Goal: Task Accomplishment & Management: Manage account settings

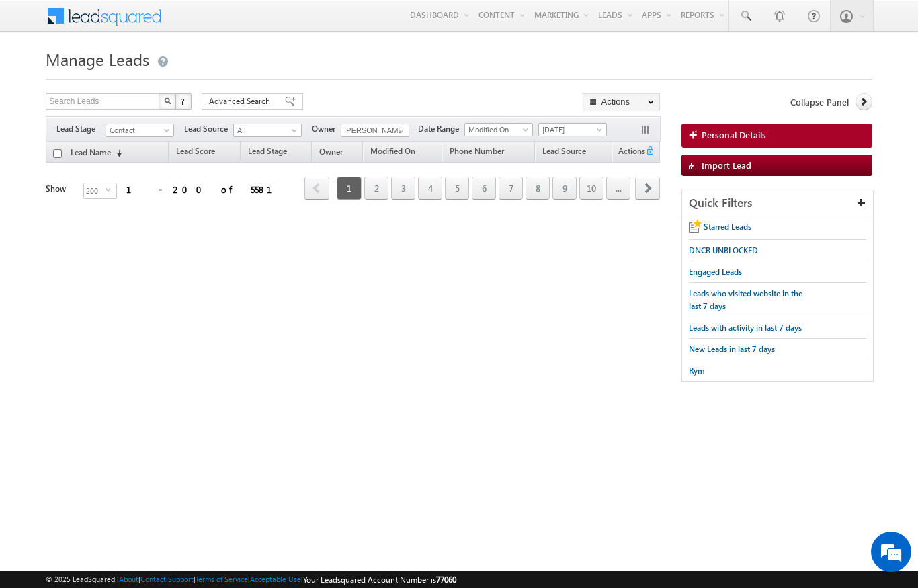
scroll to position [-26, 0]
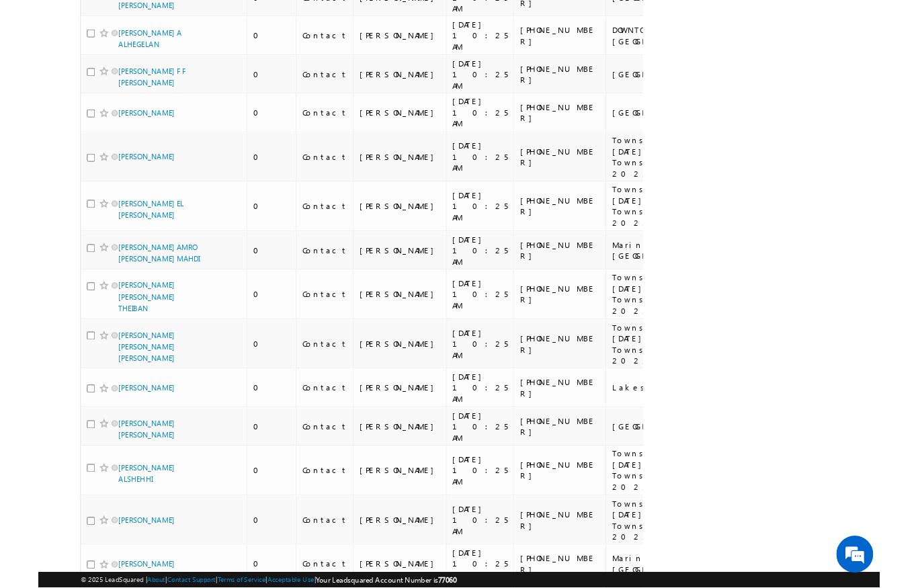
scroll to position [8117, 0]
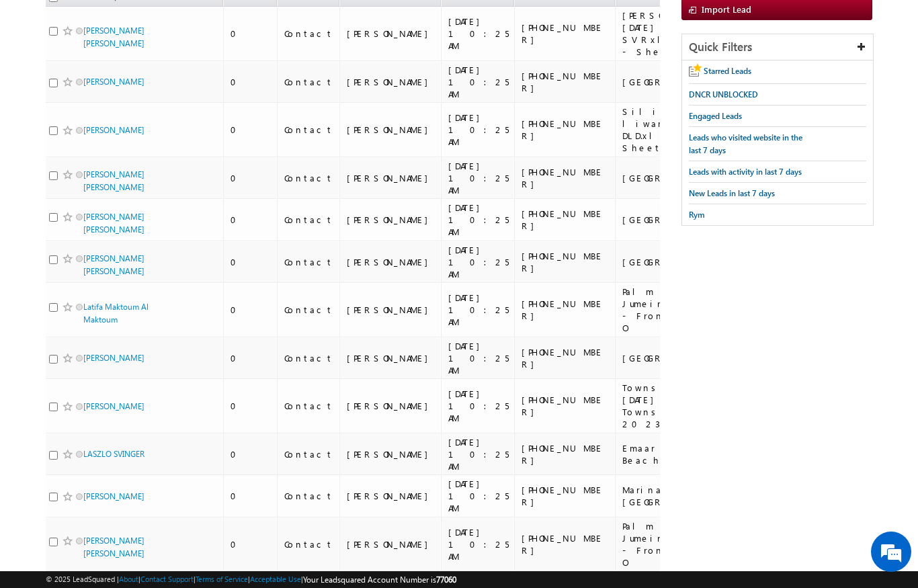
scroll to position [0, 0]
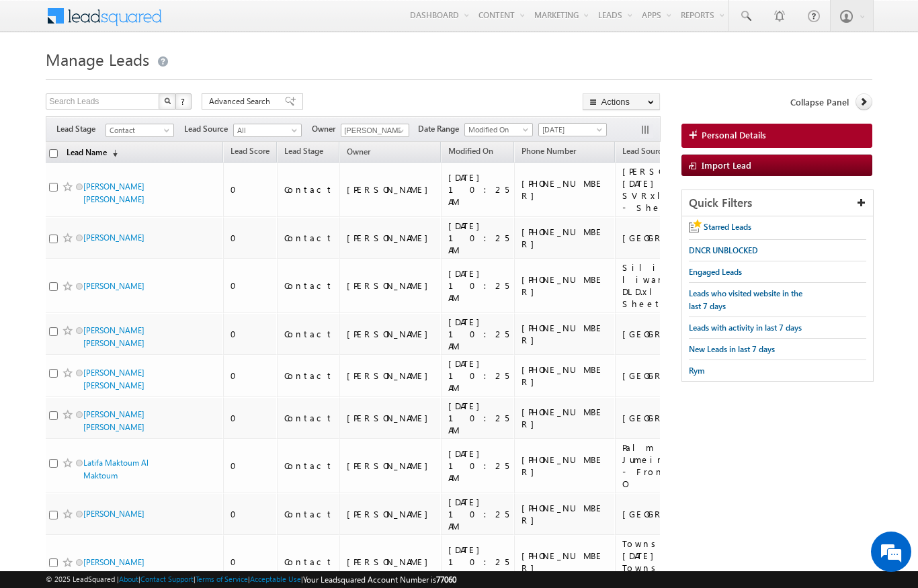
click at [64, 147] on link "Lead Name (sorted descending)" at bounding box center [92, 152] width 64 height 17
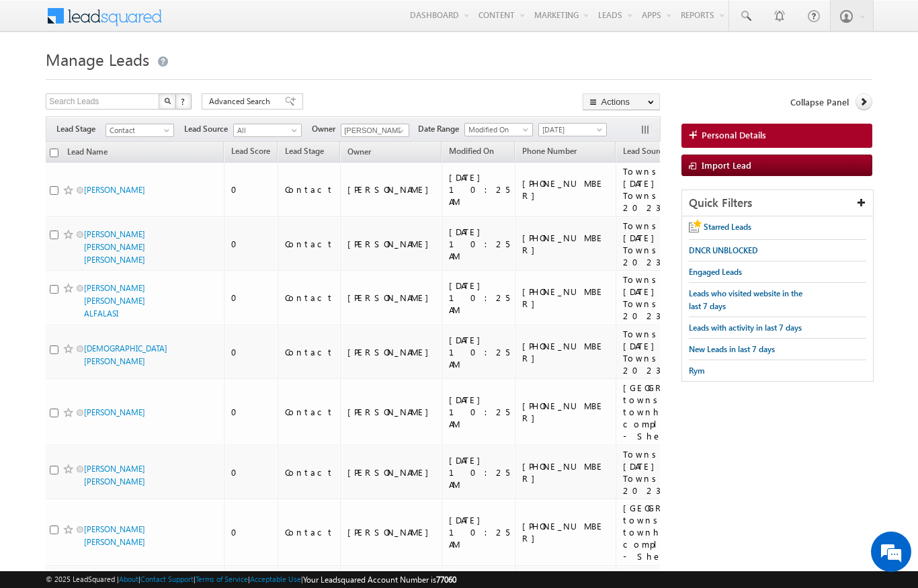
click at [56, 152] on input "checkbox" at bounding box center [54, 152] width 9 height 9
checkbox input "true"
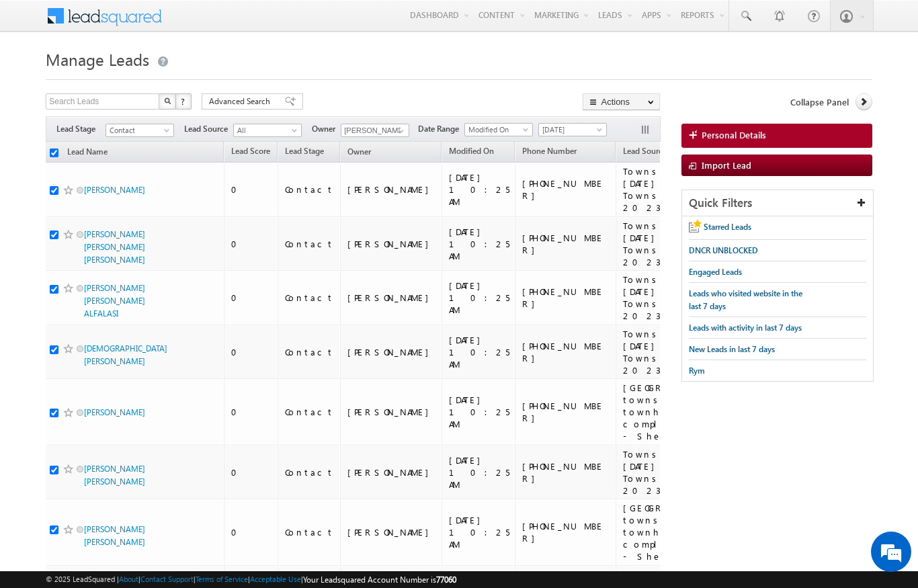
checkbox input "true"
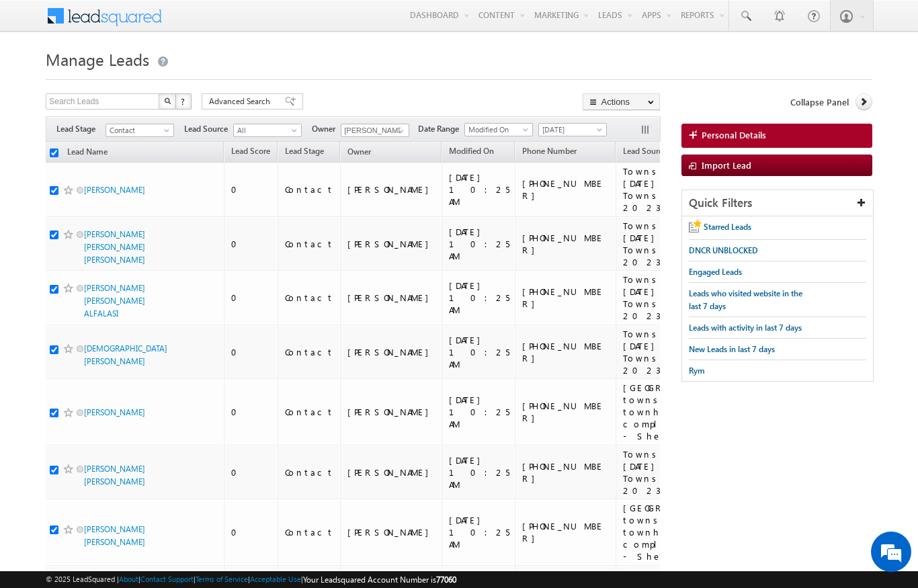
checkbox input "true"
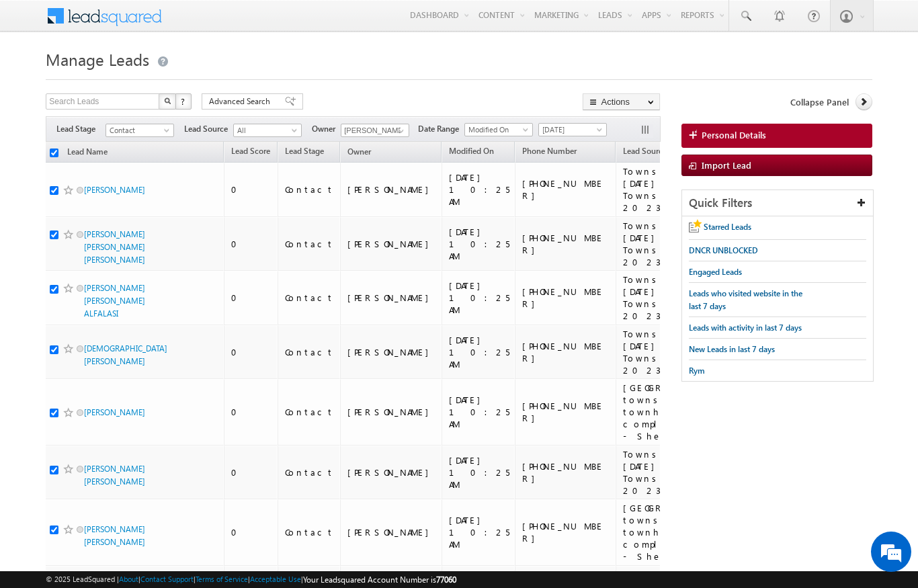
checkbox input "true"
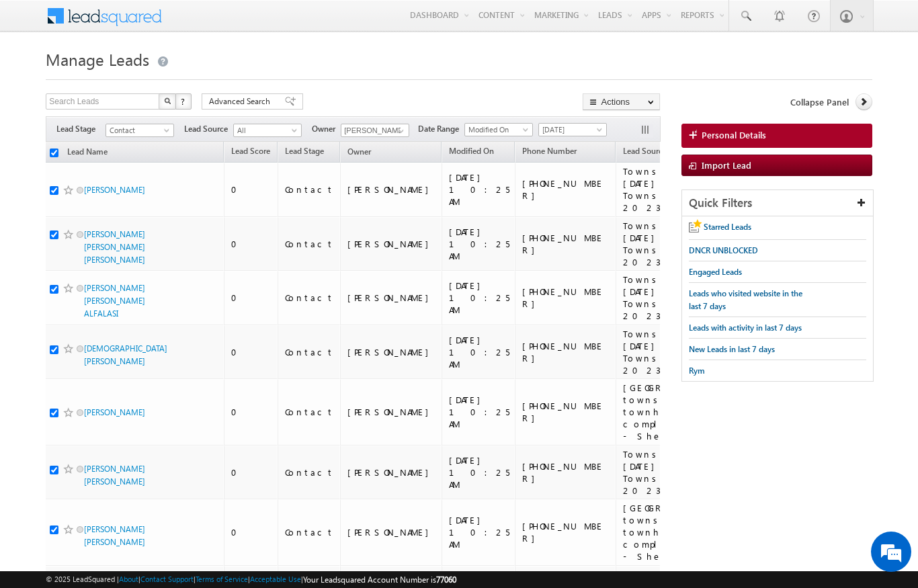
checkbox input "true"
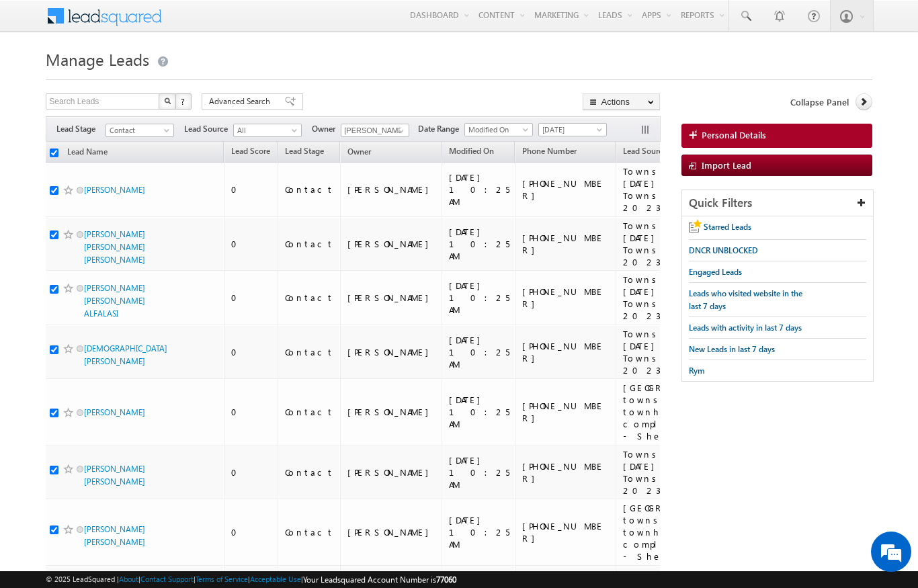
checkbox input "true"
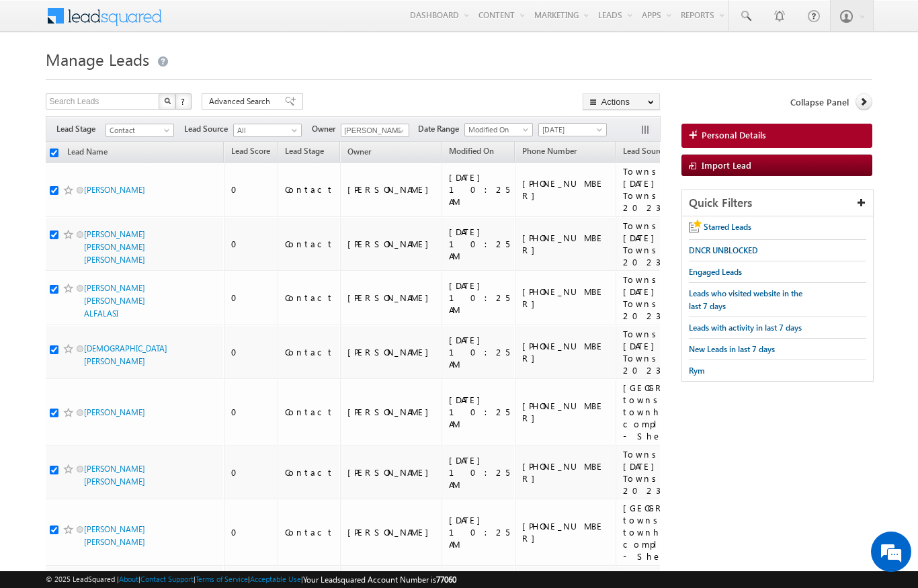
checkbox input "true"
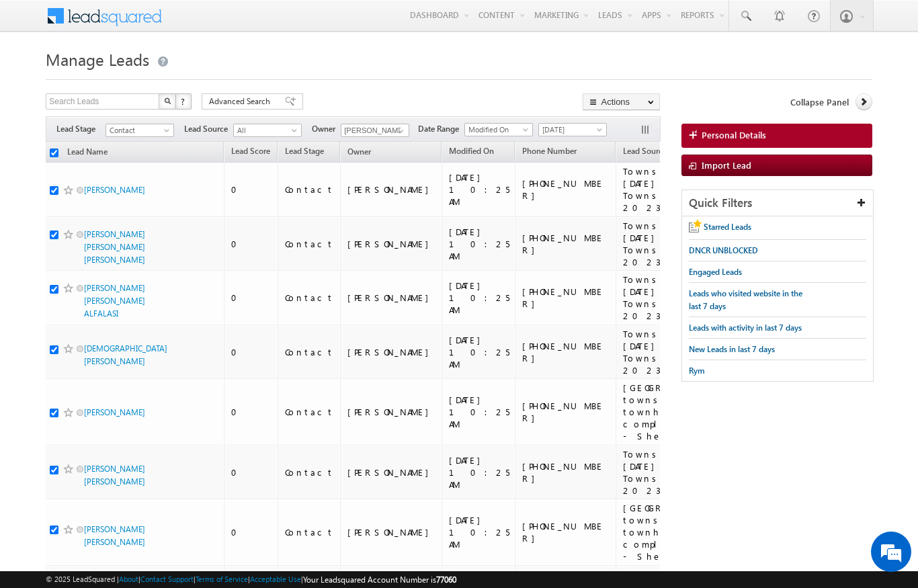
checkbox input "true"
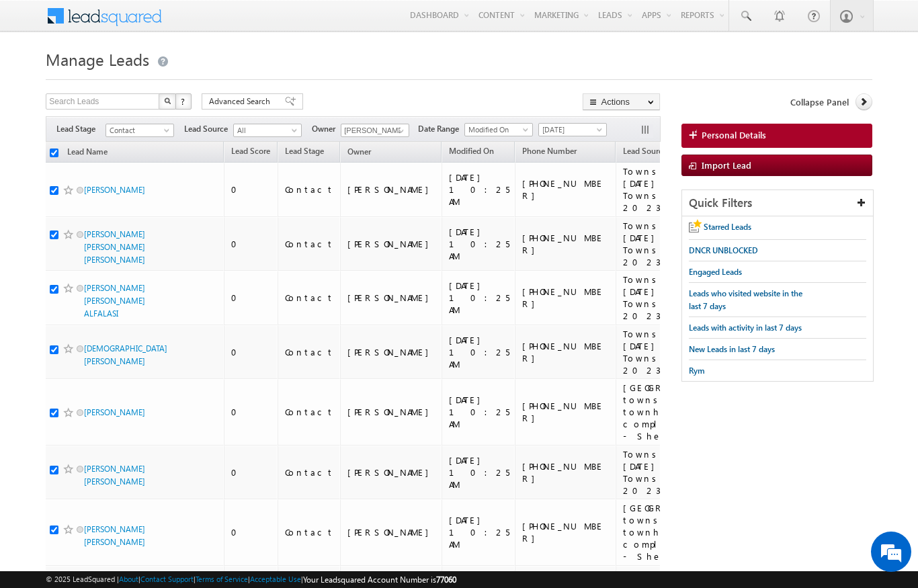
checkbox input "true"
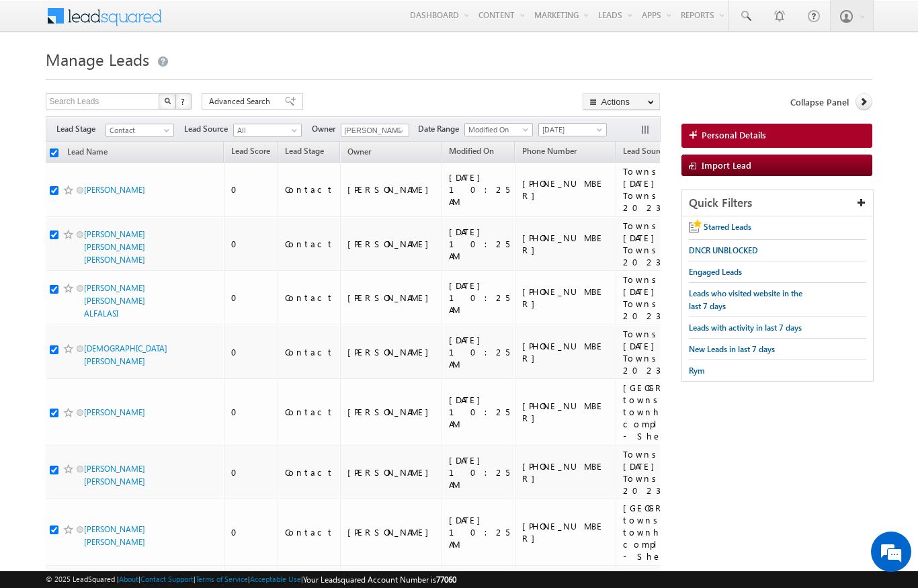
checkbox input "true"
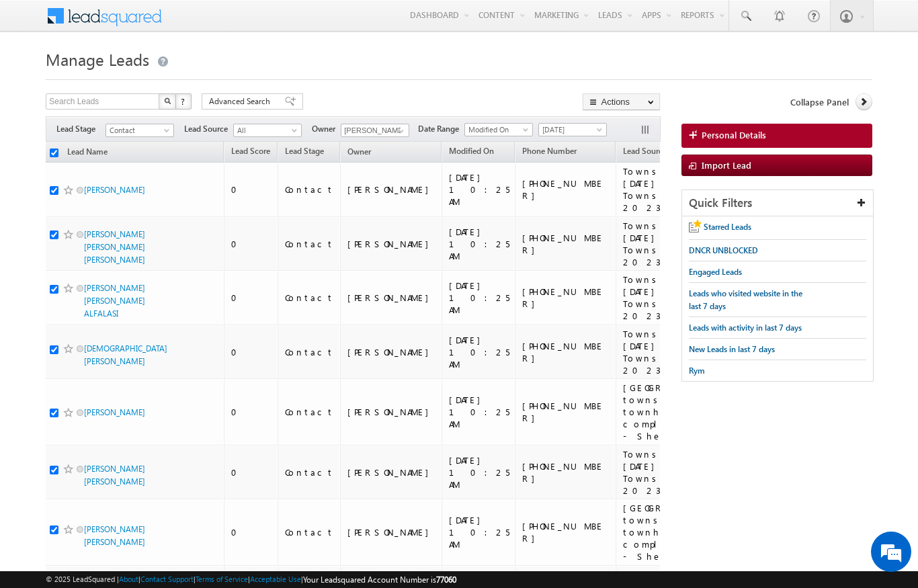
checkbox input "true"
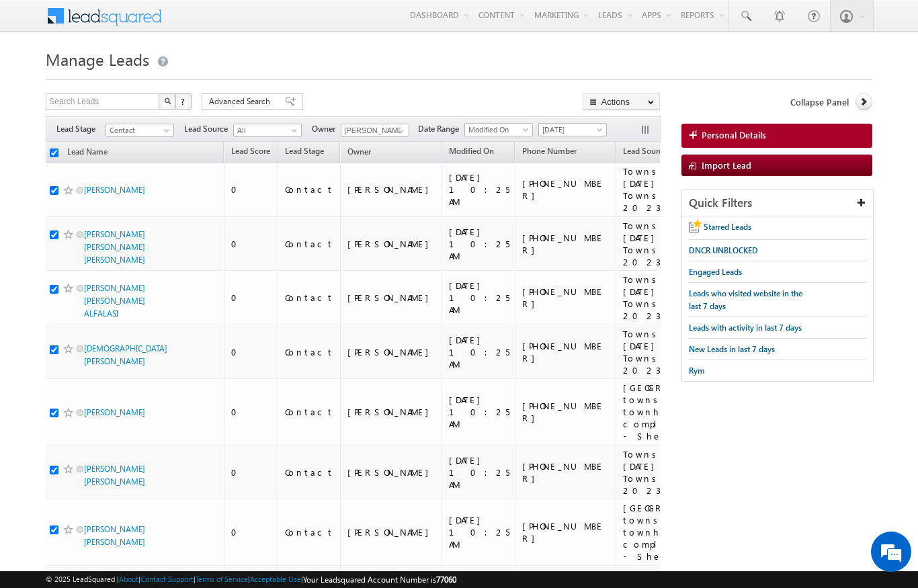
checkbox input "true"
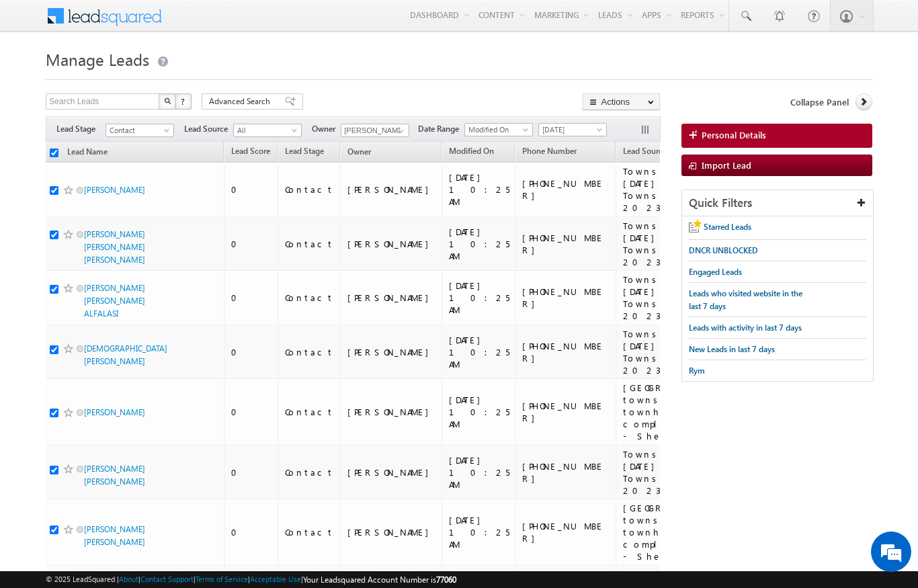
checkbox input "true"
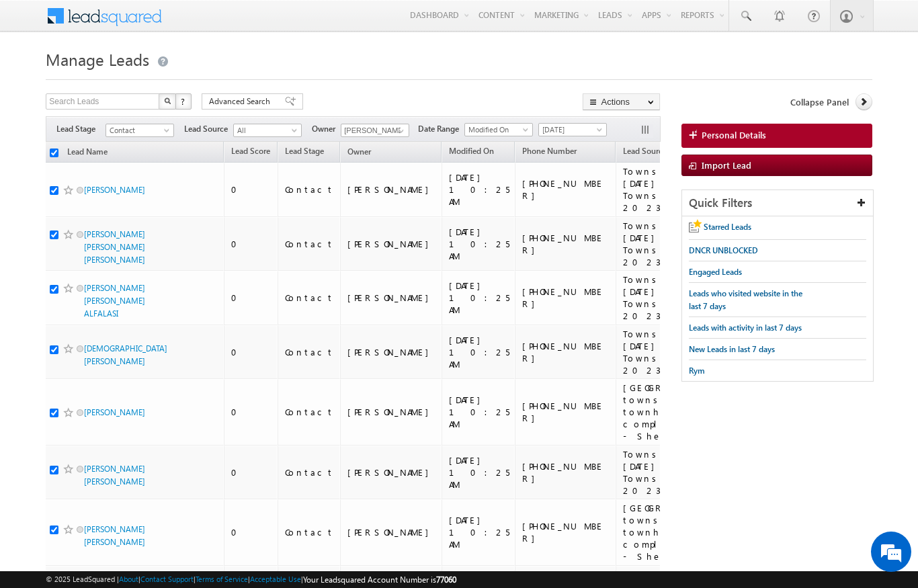
checkbox input "true"
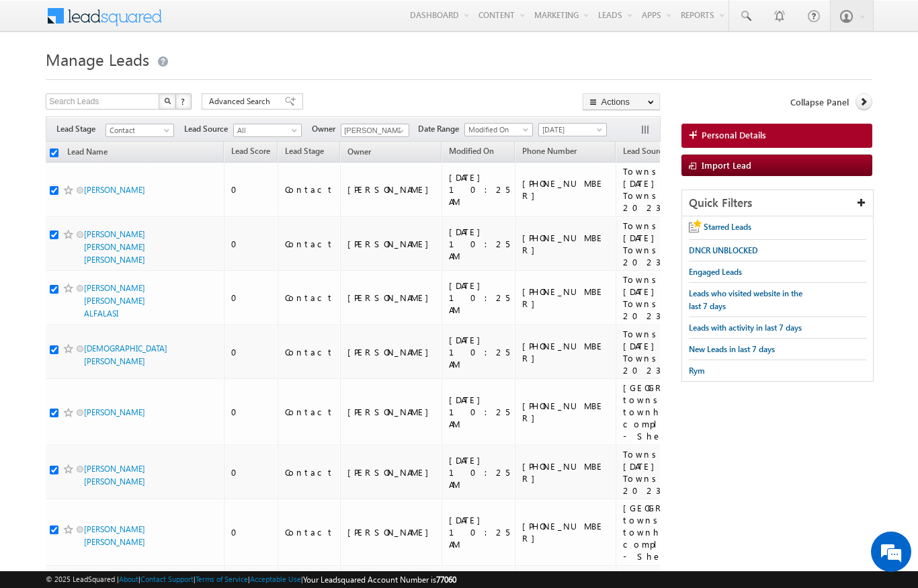
checkbox input "true"
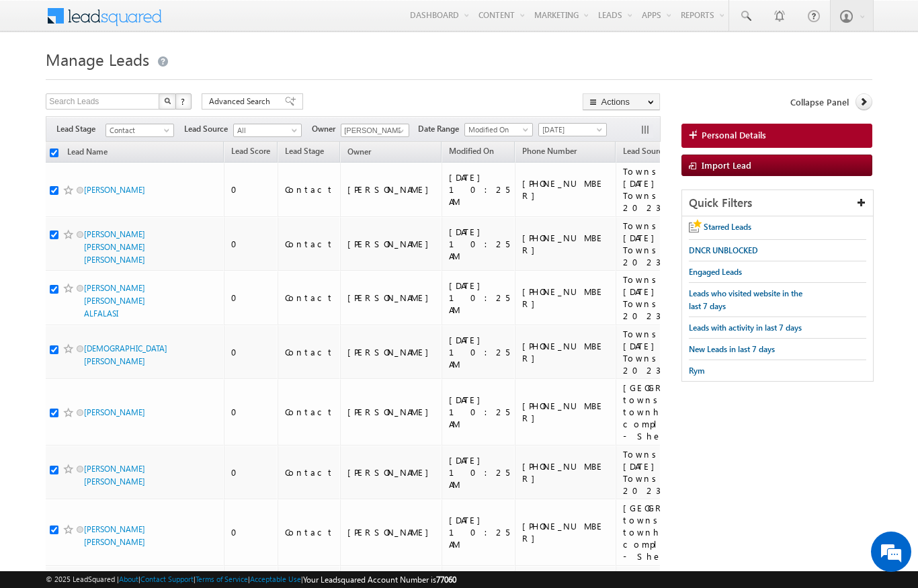
checkbox input "true"
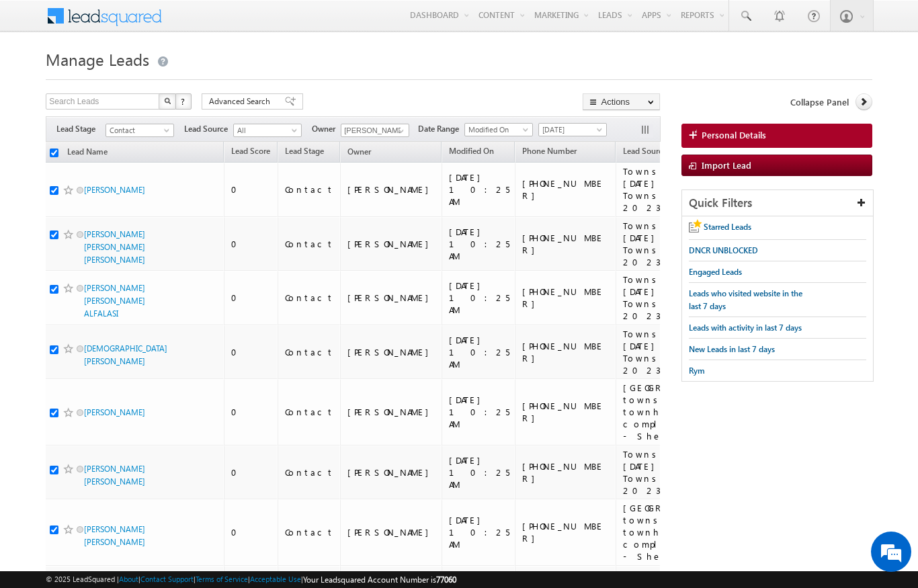
checkbox input "true"
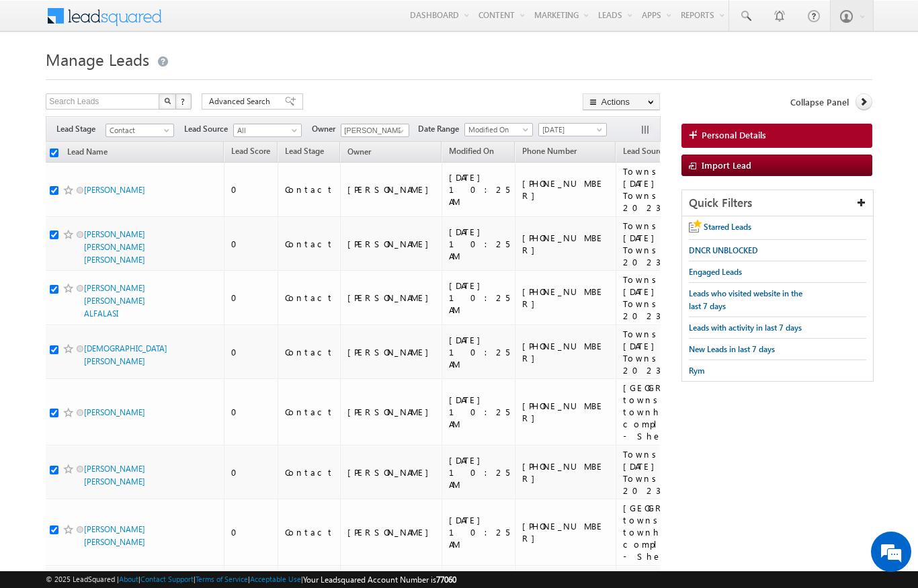
checkbox input "true"
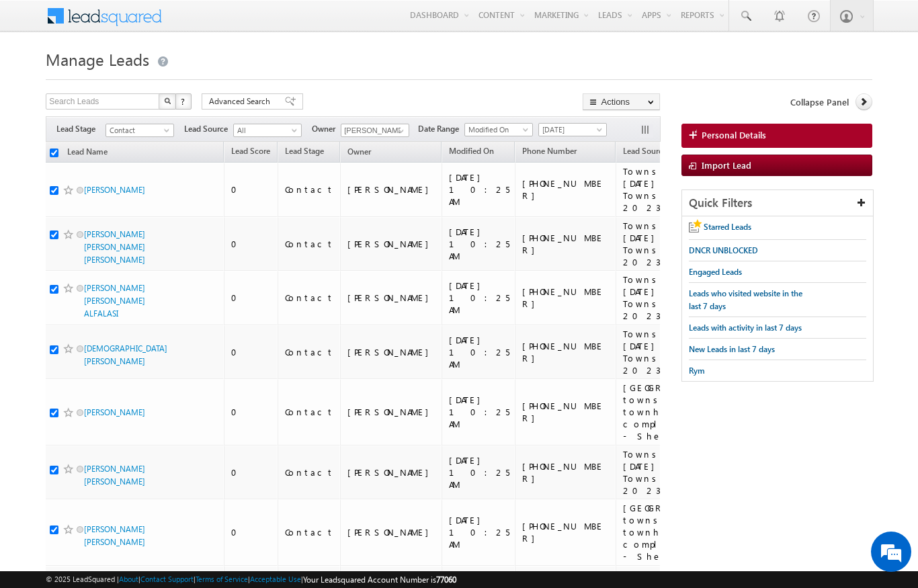
checkbox input "true"
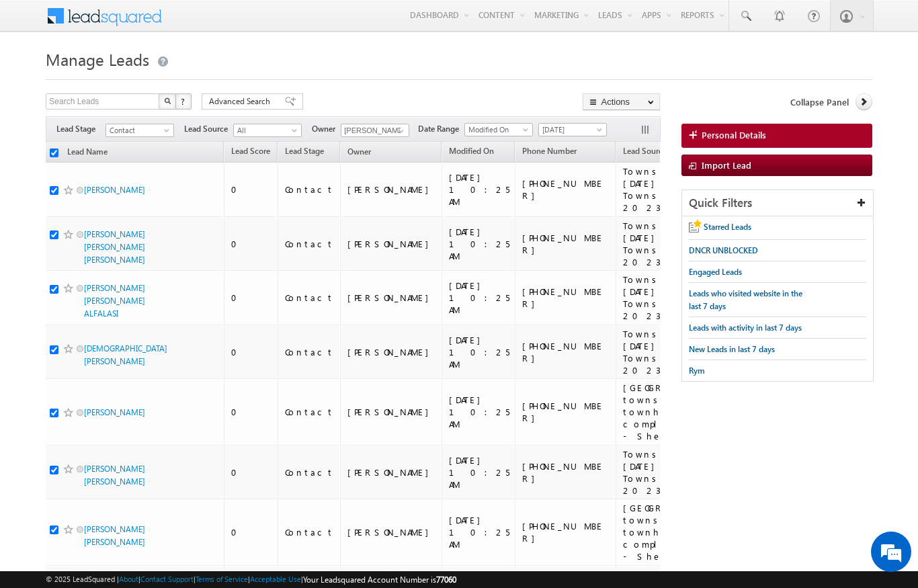
checkbox input "true"
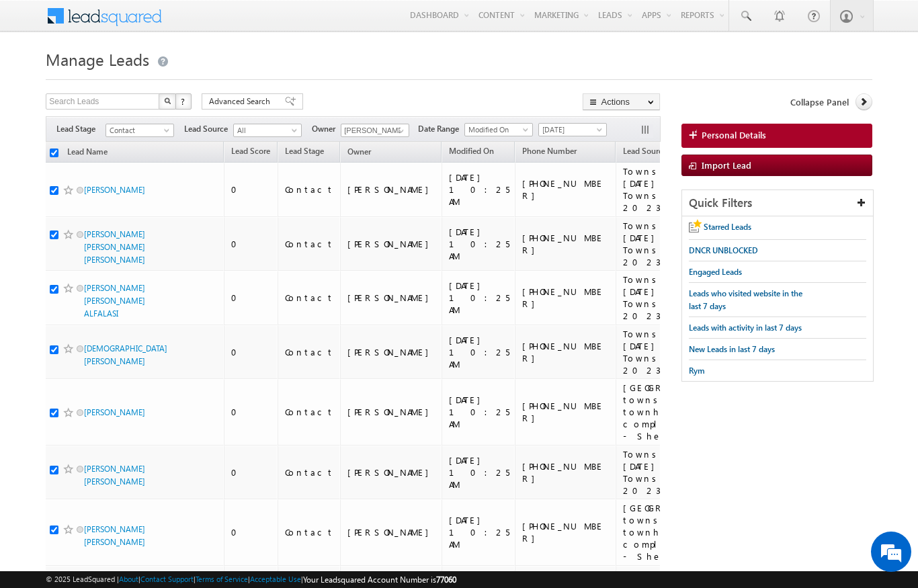
checkbox input "true"
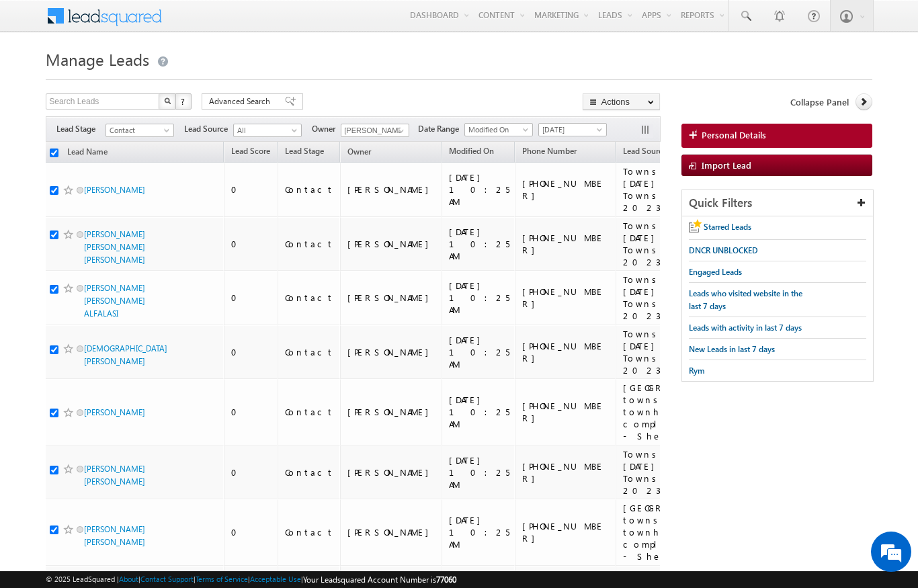
checkbox input "true"
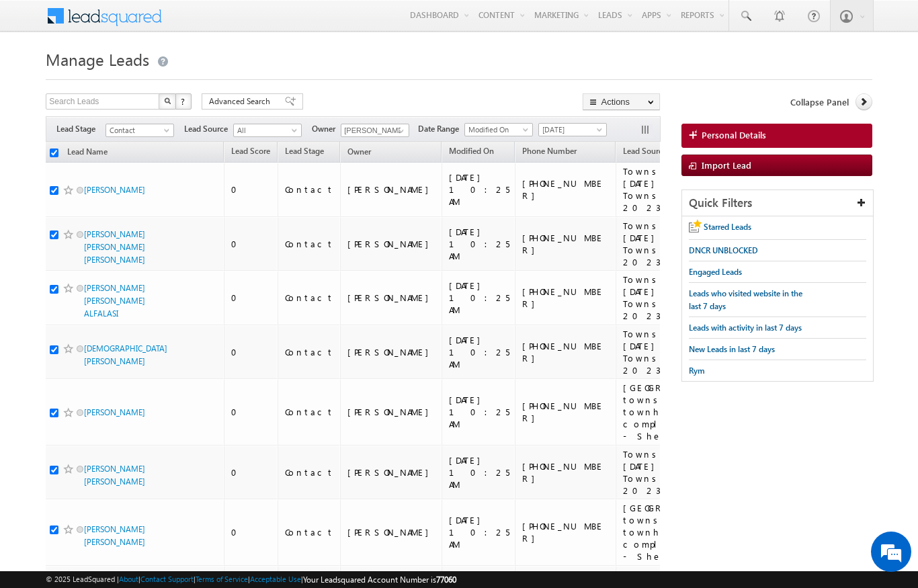
checkbox input "true"
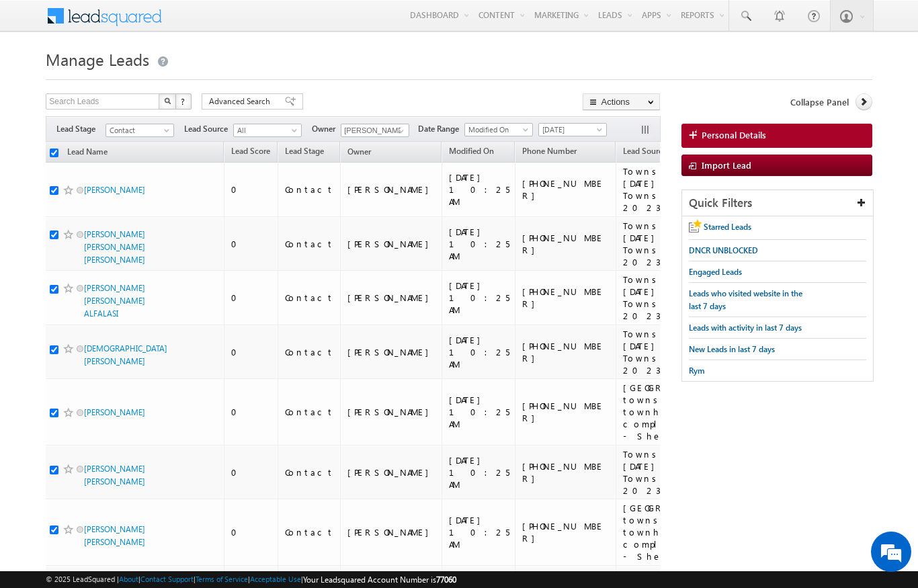
checkbox input "true"
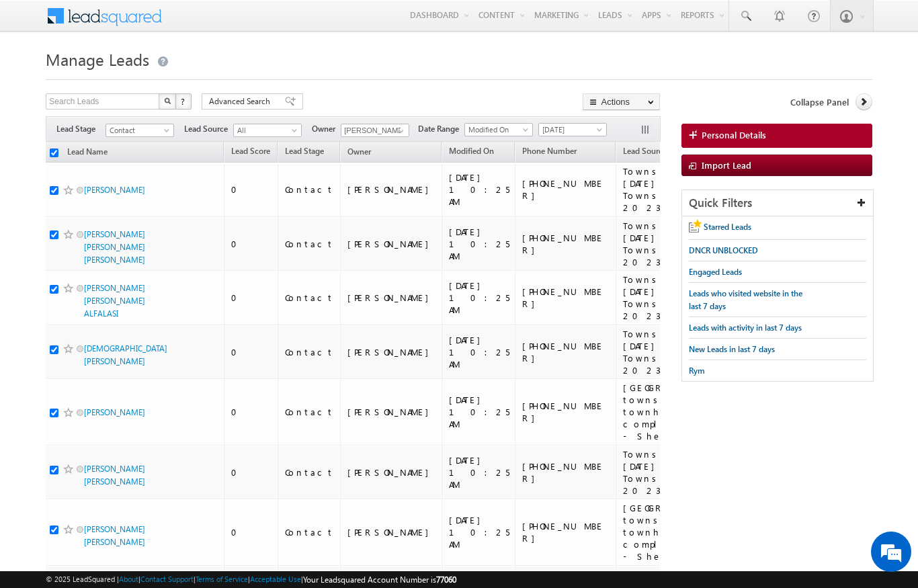
checkbox input "true"
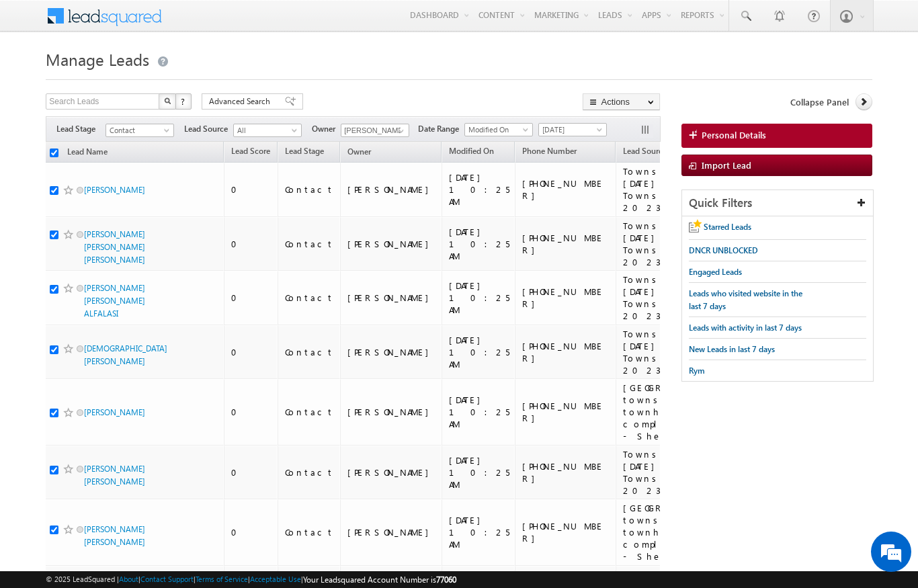
checkbox input "true"
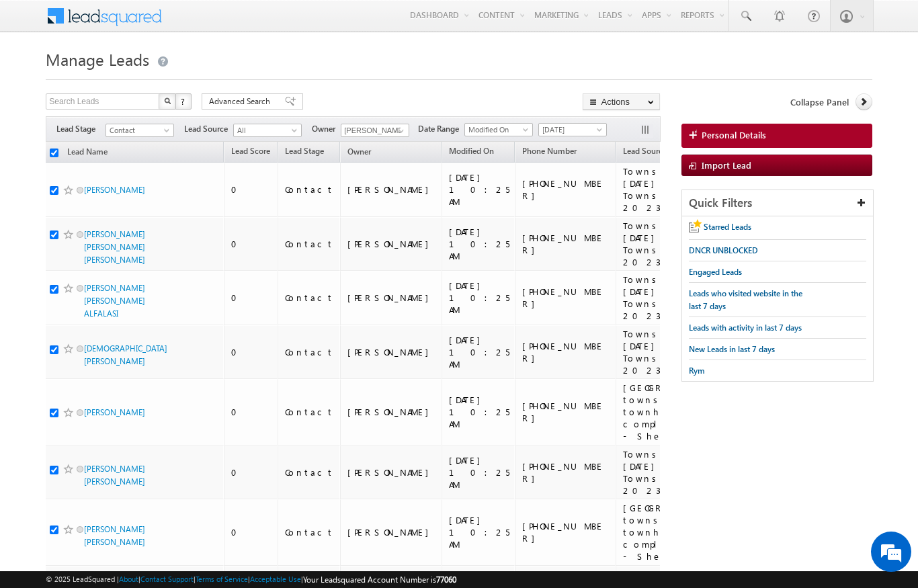
checkbox input "true"
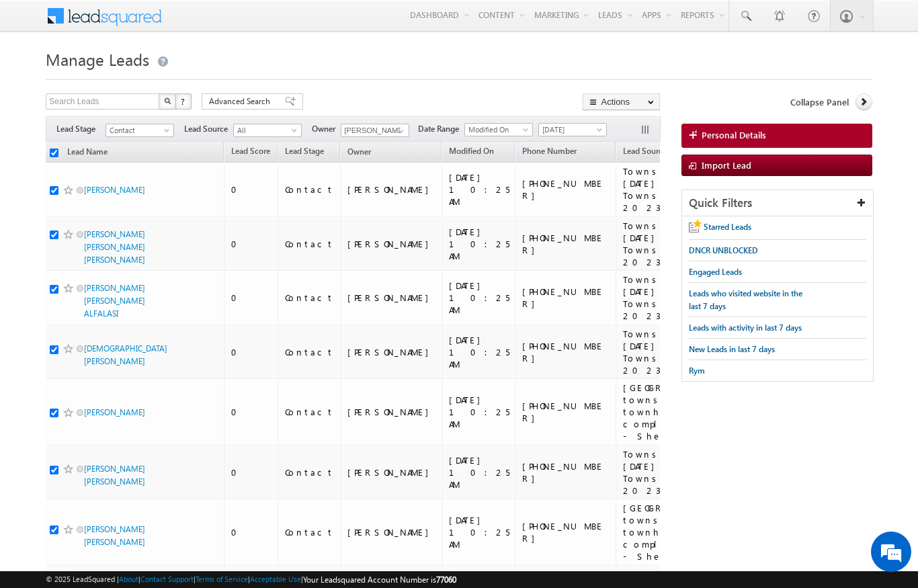
checkbox input "true"
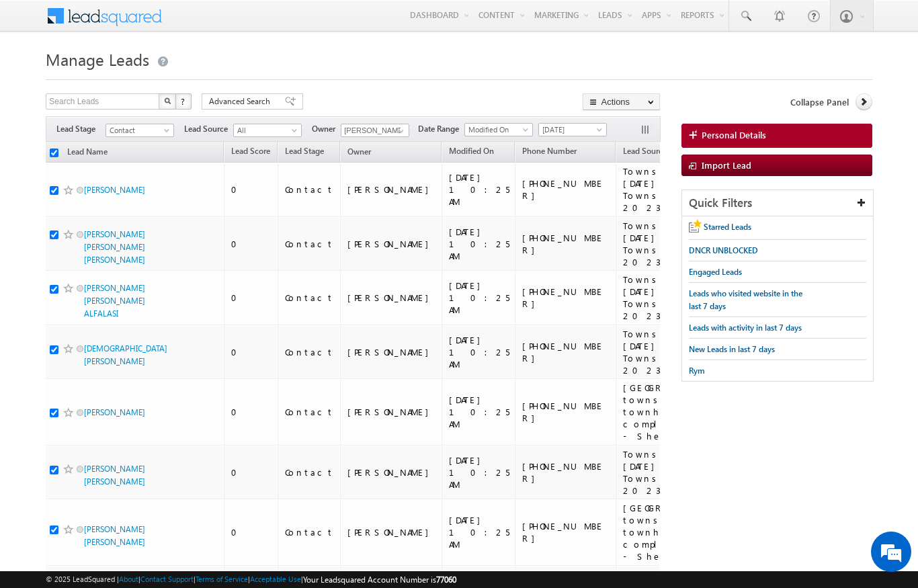
checkbox input "true"
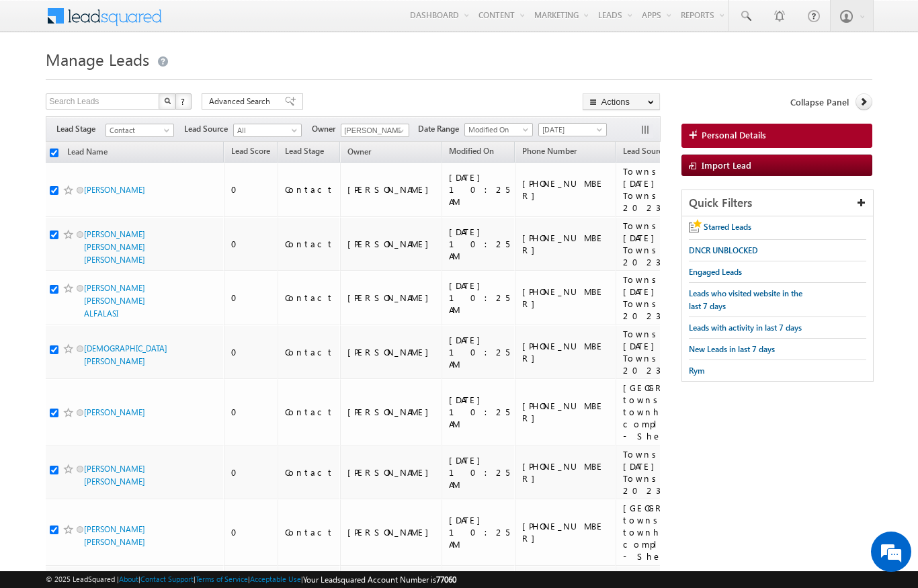
checkbox input "true"
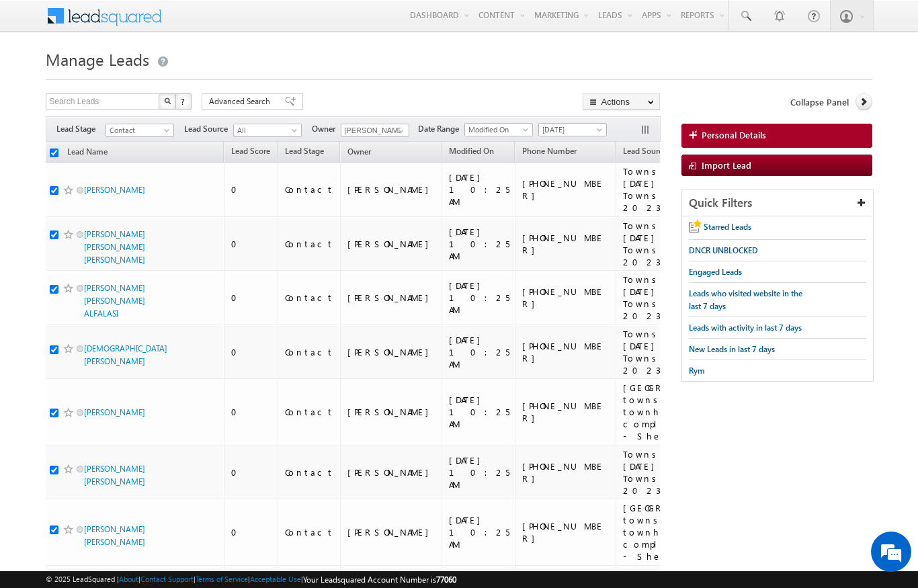
checkbox input "true"
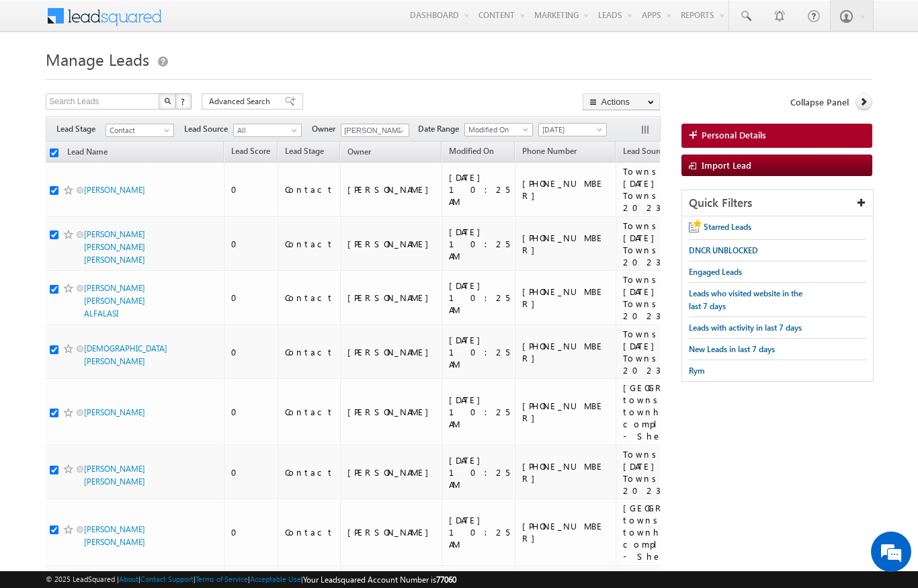
checkbox input "true"
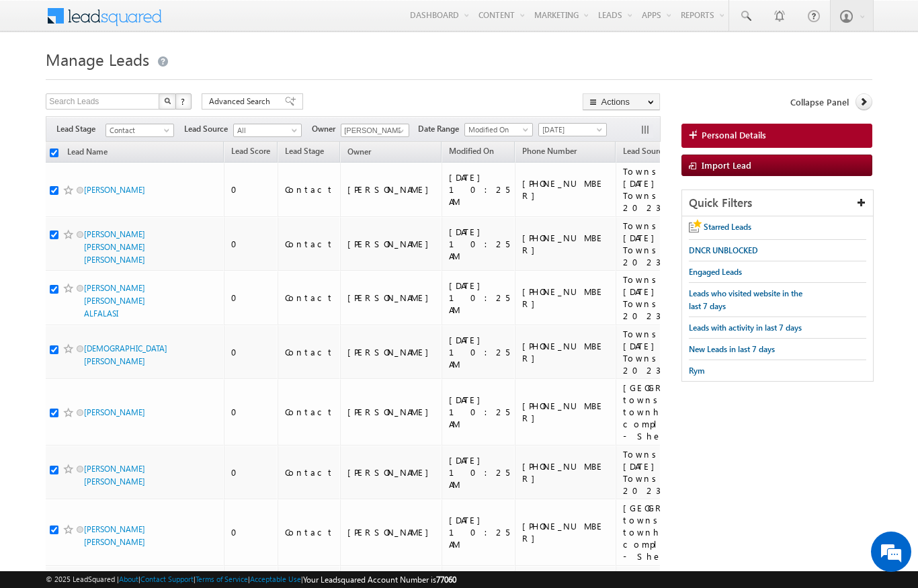
checkbox input "true"
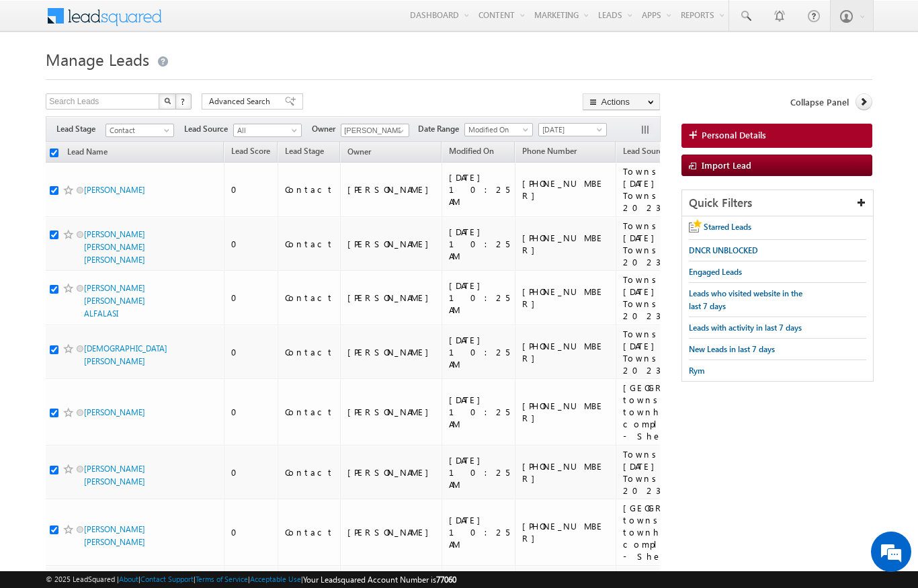
checkbox input "true"
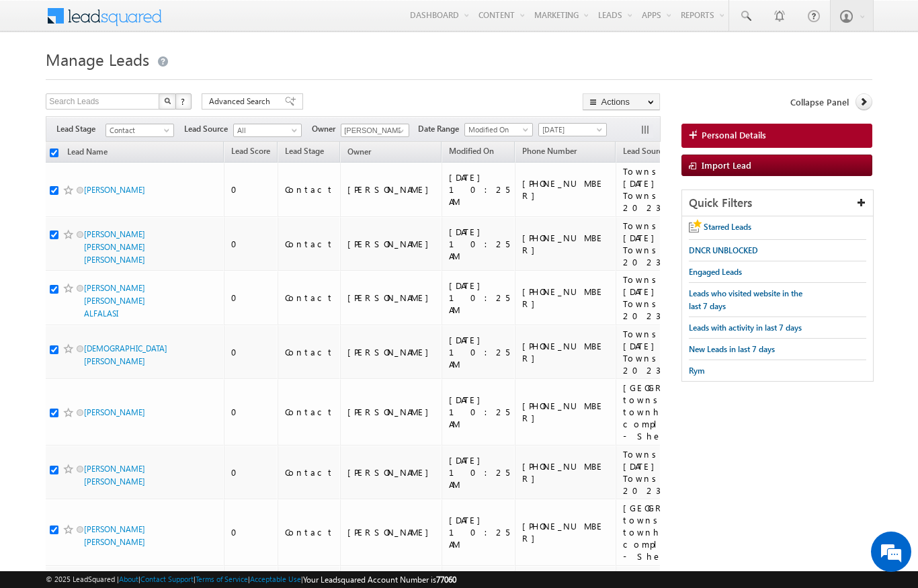
checkbox input "true"
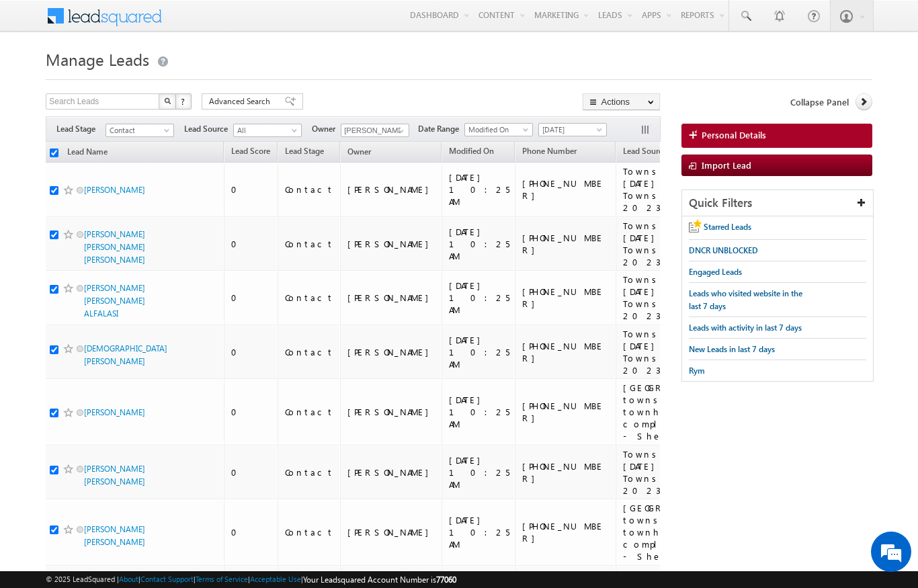
checkbox input "true"
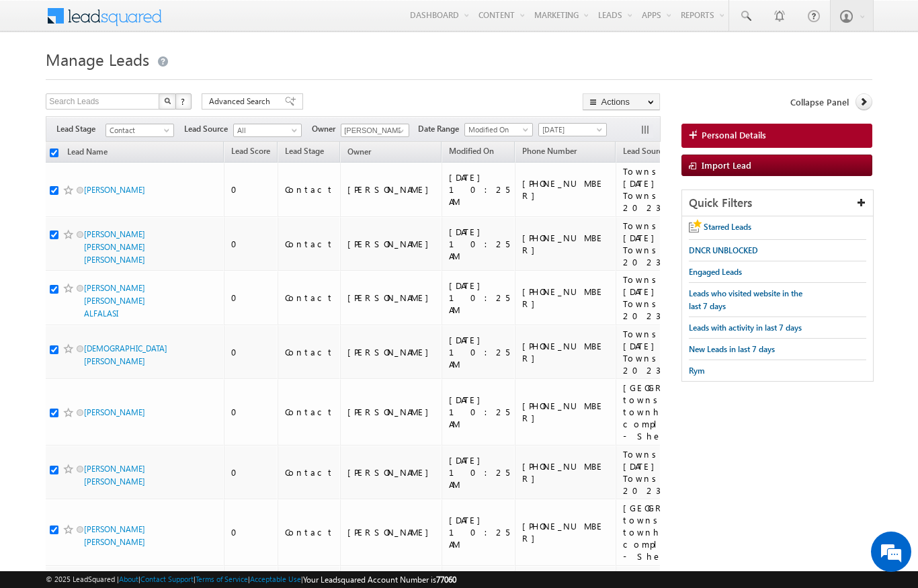
checkbox input "true"
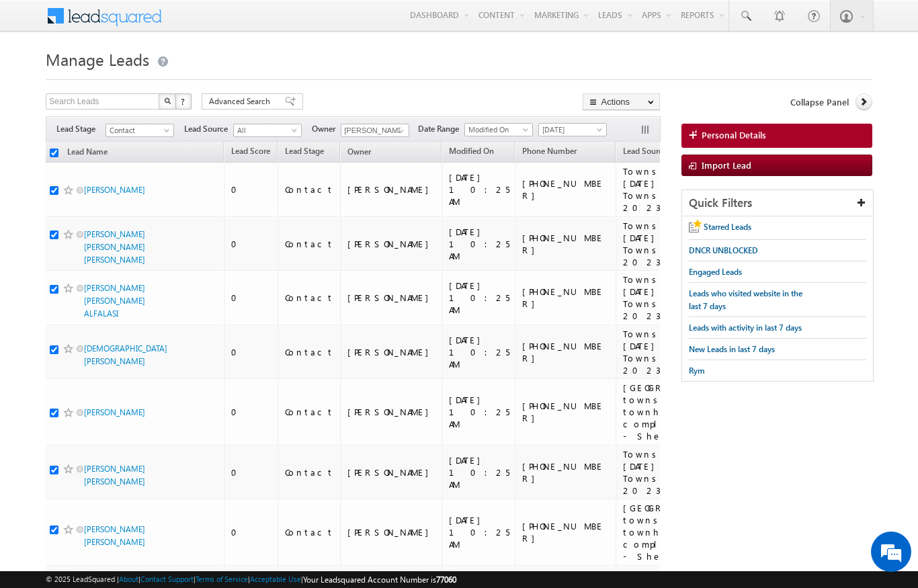
checkbox input "true"
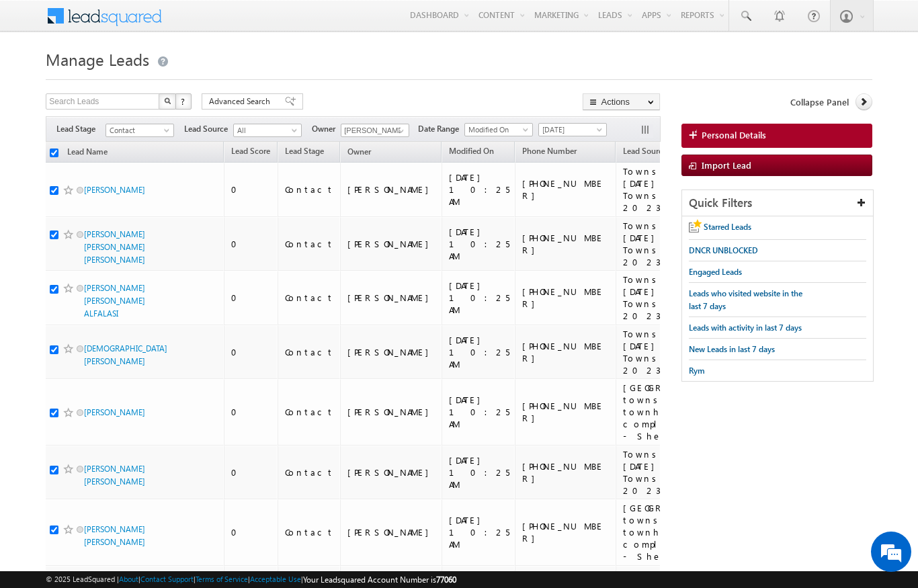
checkbox input "true"
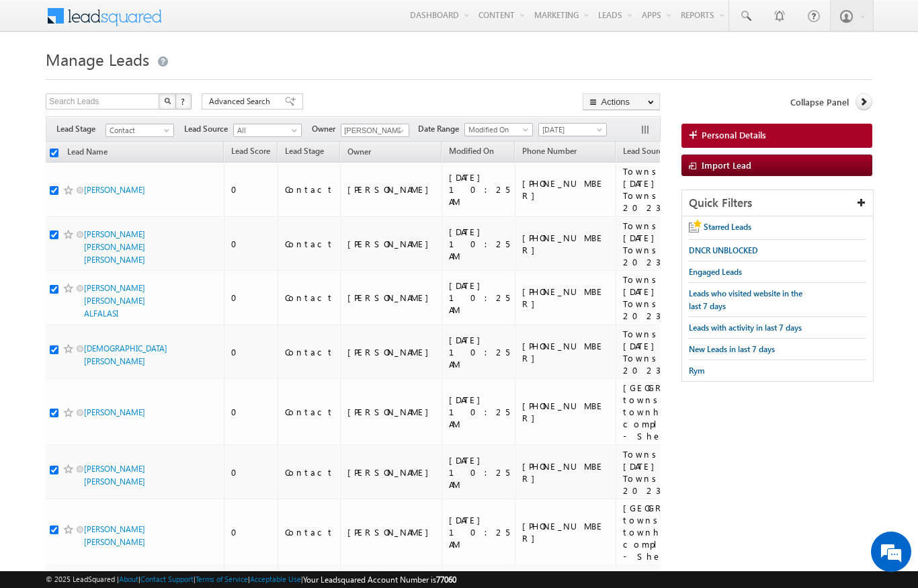
checkbox input "true"
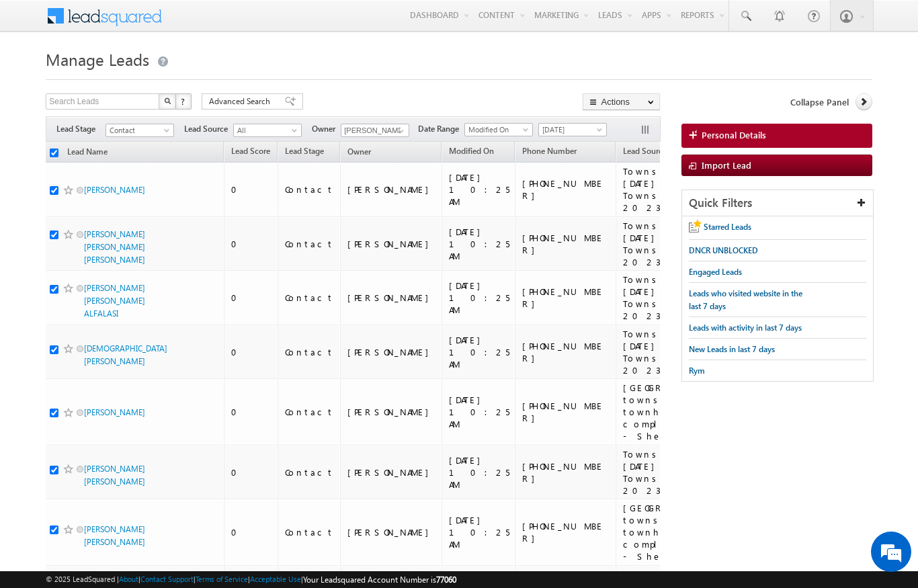
checkbox input "true"
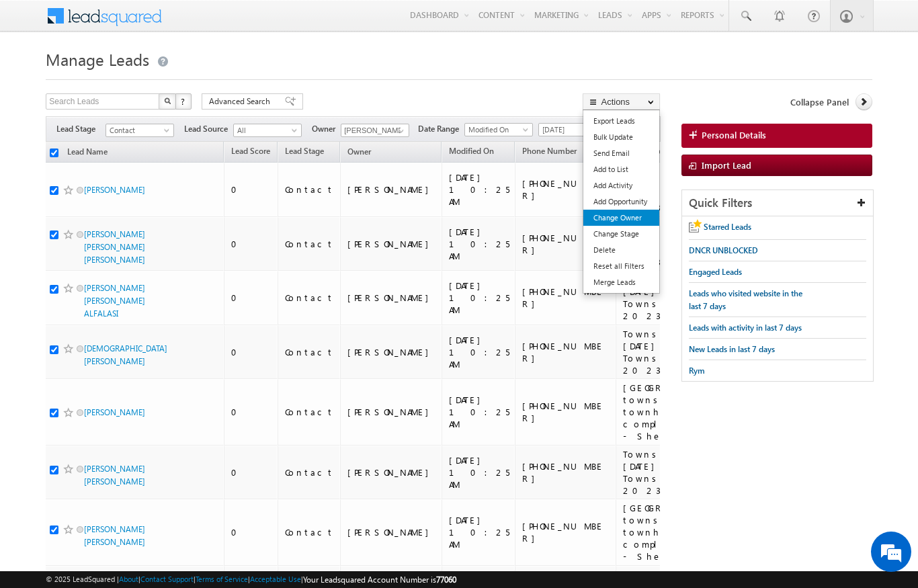
click at [633, 218] on link "Change Owner" at bounding box center [621, 218] width 76 height 16
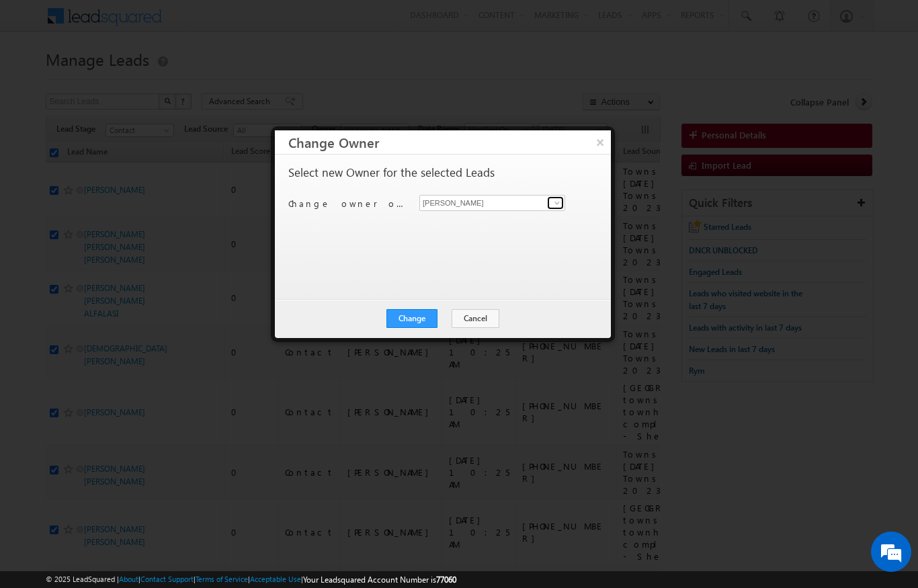
click at [558, 204] on span at bounding box center [557, 203] width 11 height 11
click at [472, 229] on span "[PERSON_NAME][EMAIL_ADDRESS][DOMAIN_NAME]" at bounding box center [485, 229] width 121 height 10
click at [412, 322] on button "Change" at bounding box center [411, 318] width 51 height 19
